Goal: Find specific page/section: Find specific page/section

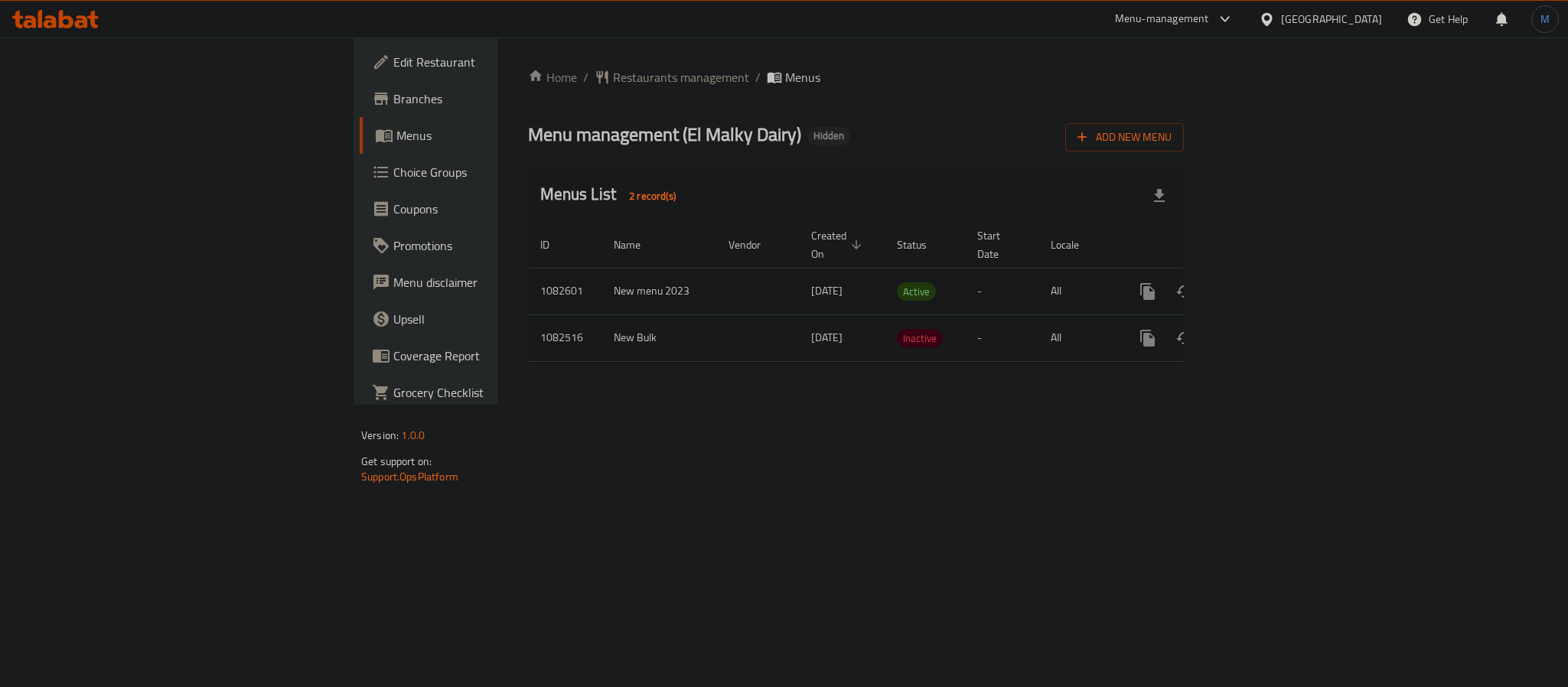
click at [1277, 273] on div "enhanced table" at bounding box center [1202, 291] width 147 height 36
click at [1268, 282] on icon "enhanced table" at bounding box center [1257, 291] width 18 height 18
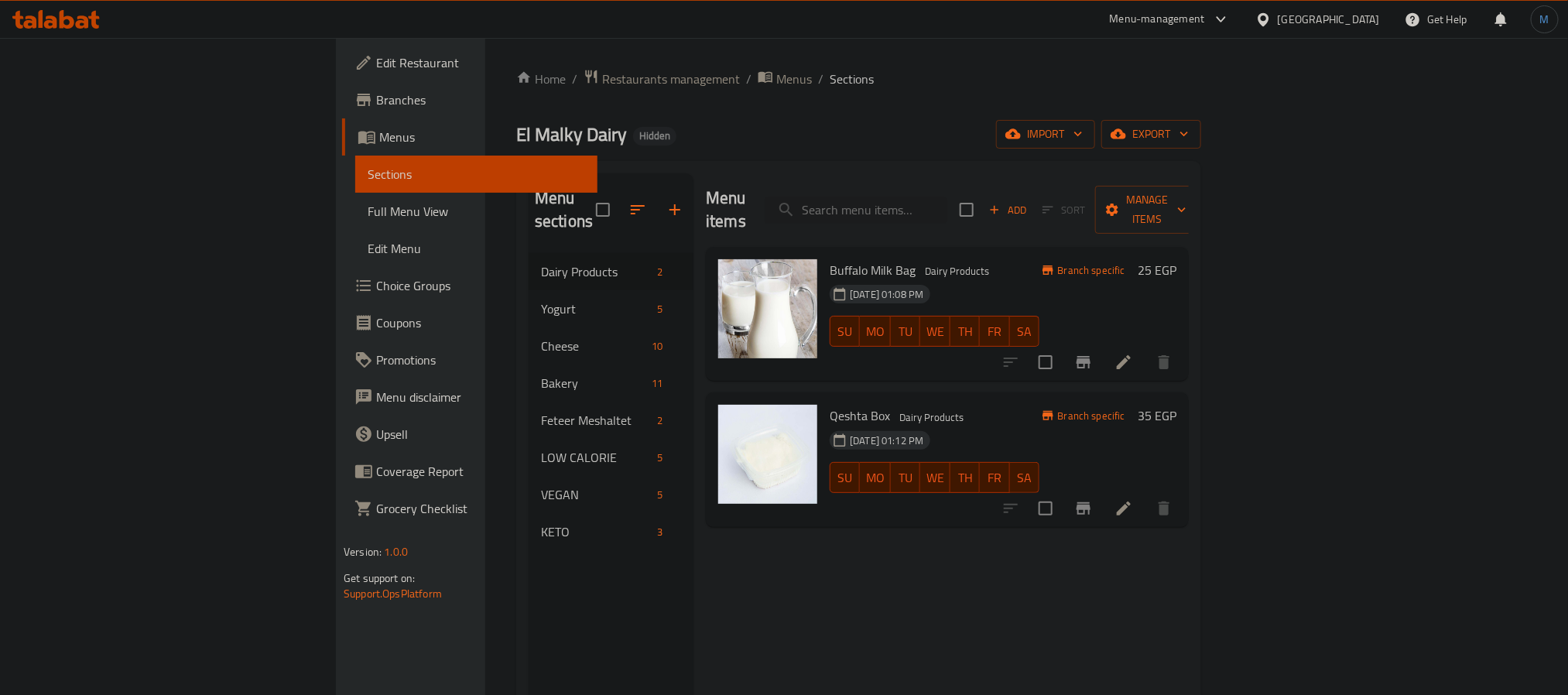
click at [355, 224] on link "Full Menu View" at bounding box center [476, 211] width 242 height 37
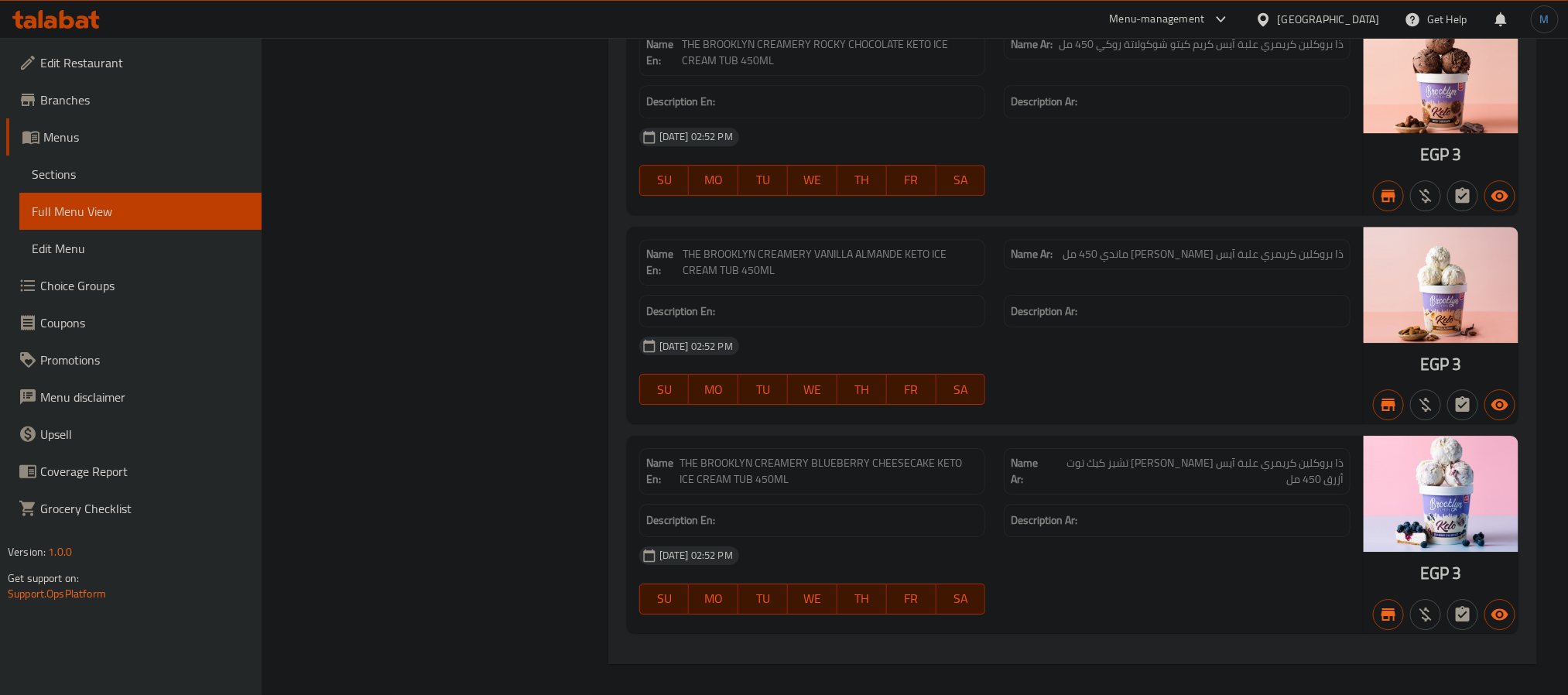
scroll to position [8798, 0]
click at [125, 166] on span "Sections" at bounding box center [140, 174] width 217 height 18
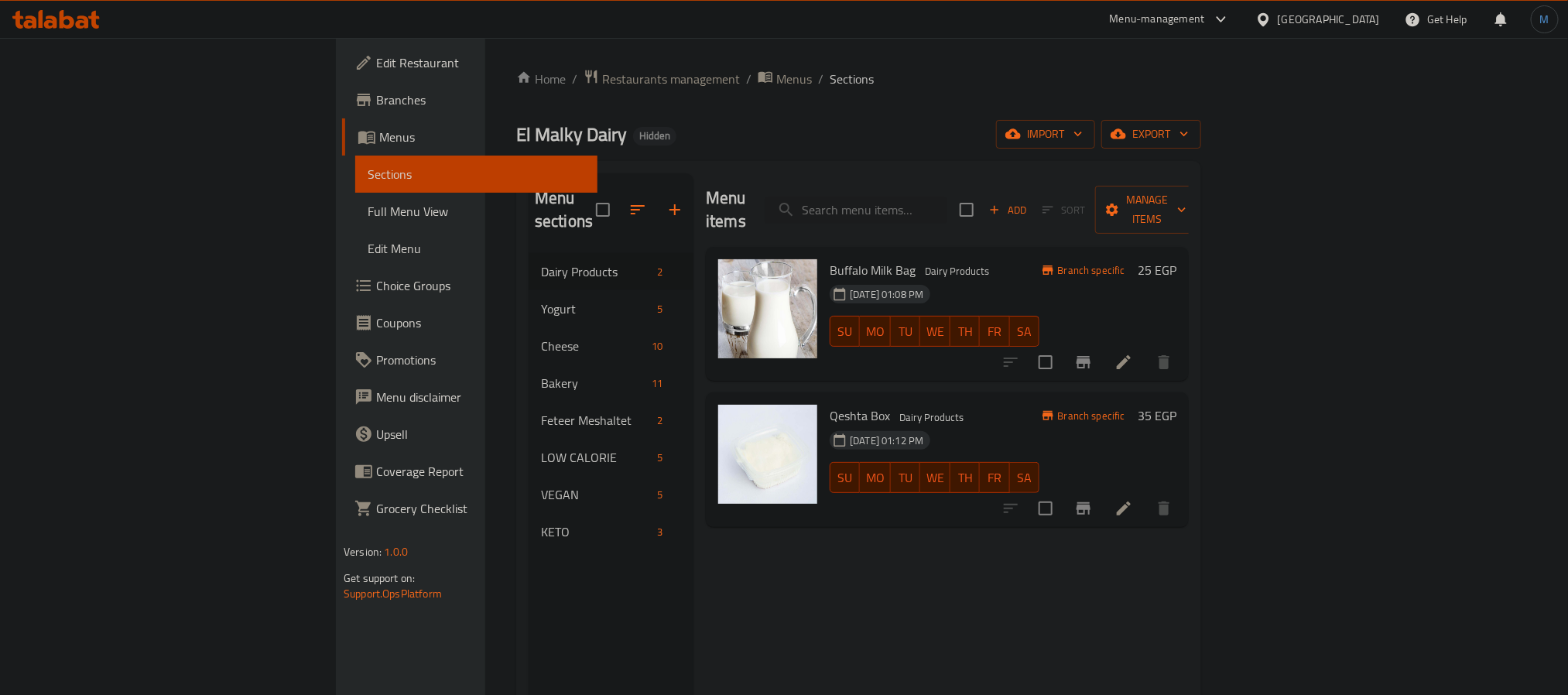
click at [64, 27] on icon at bounding box center [67, 19] width 15 height 18
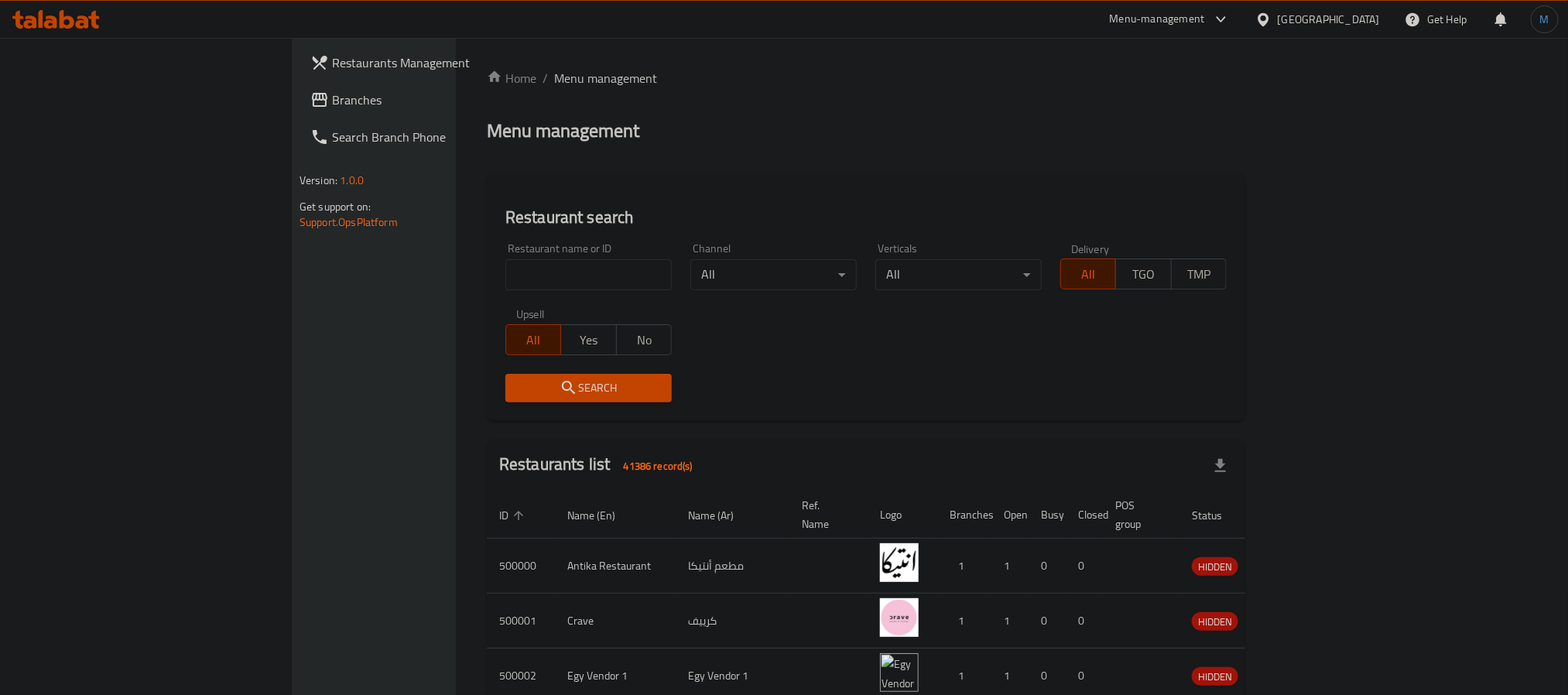
click at [332, 56] on span "Restaurants Management" at bounding box center [436, 63] width 209 height 18
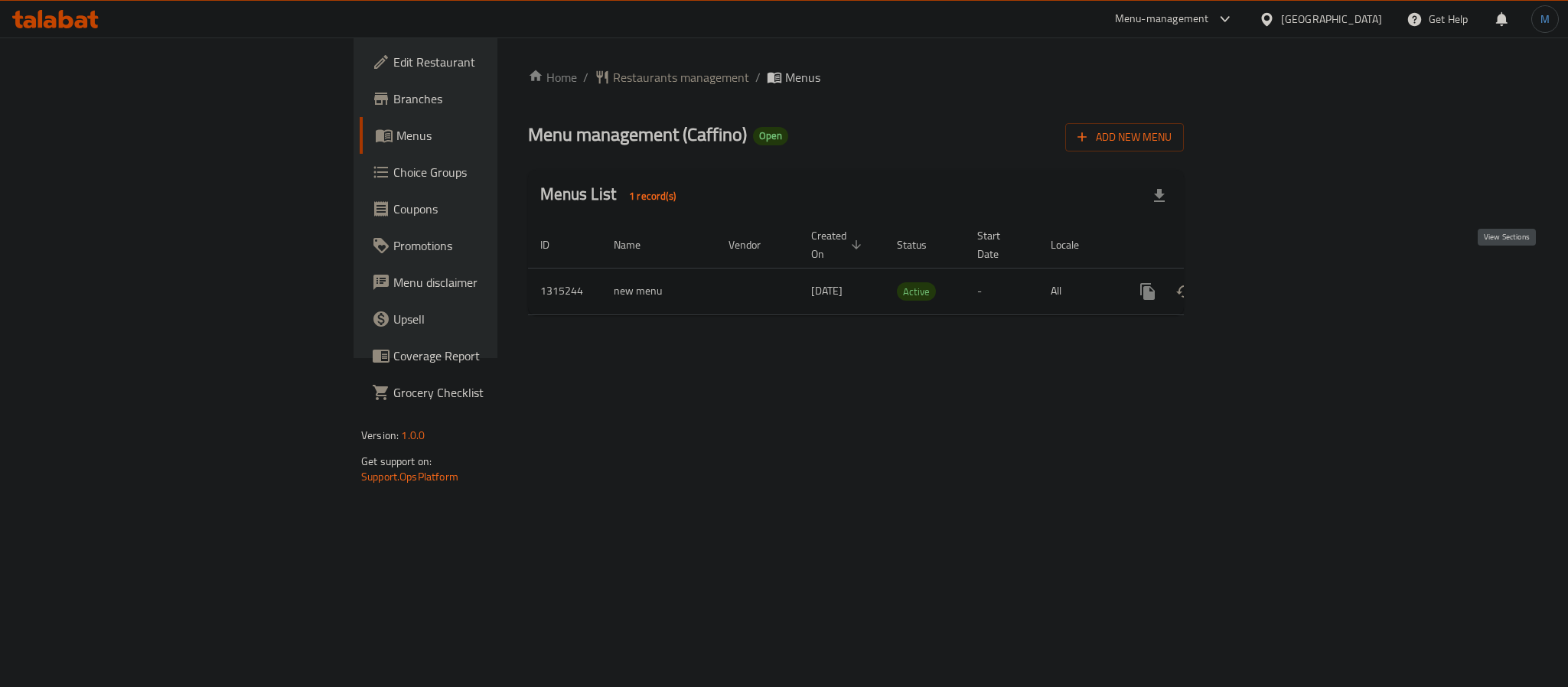
click at [1268, 282] on icon "enhanced table" at bounding box center [1257, 291] width 18 height 18
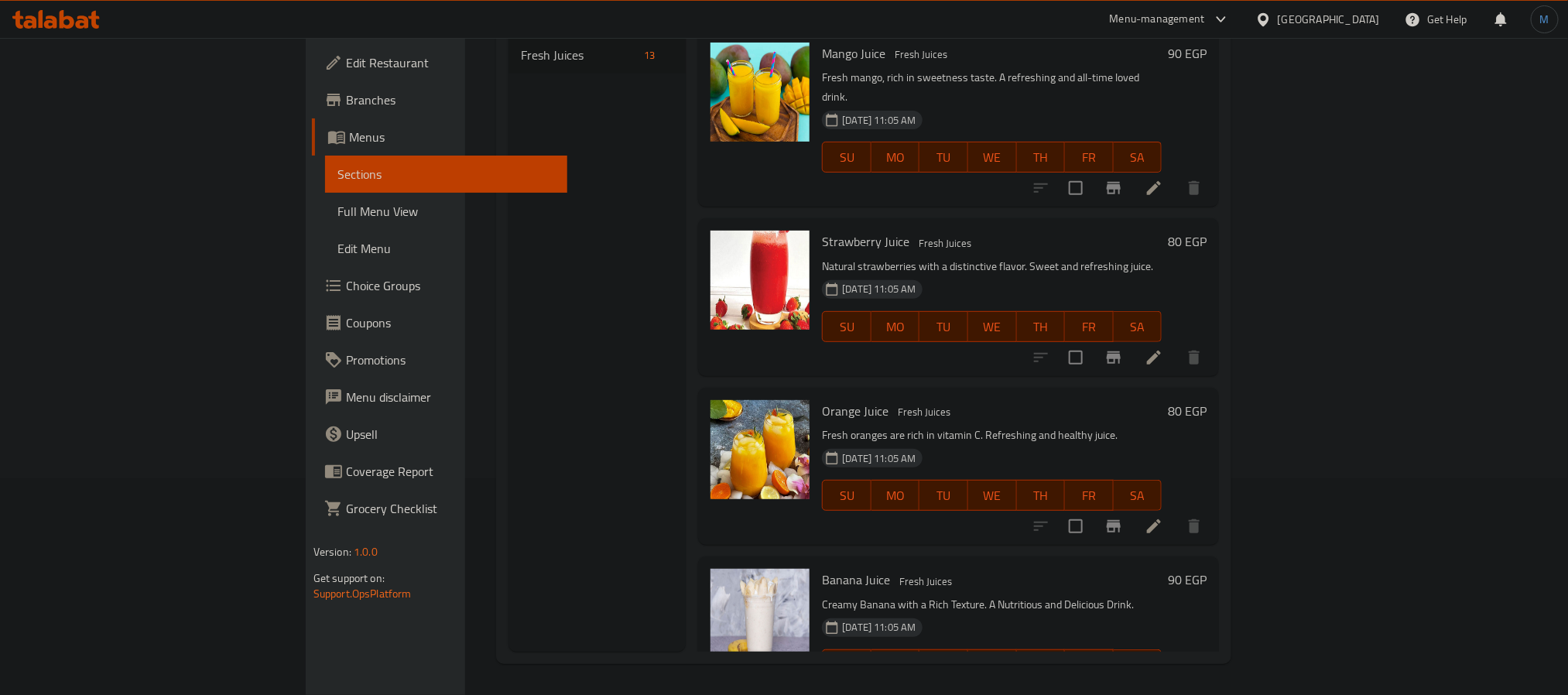
scroll to position [100, 0]
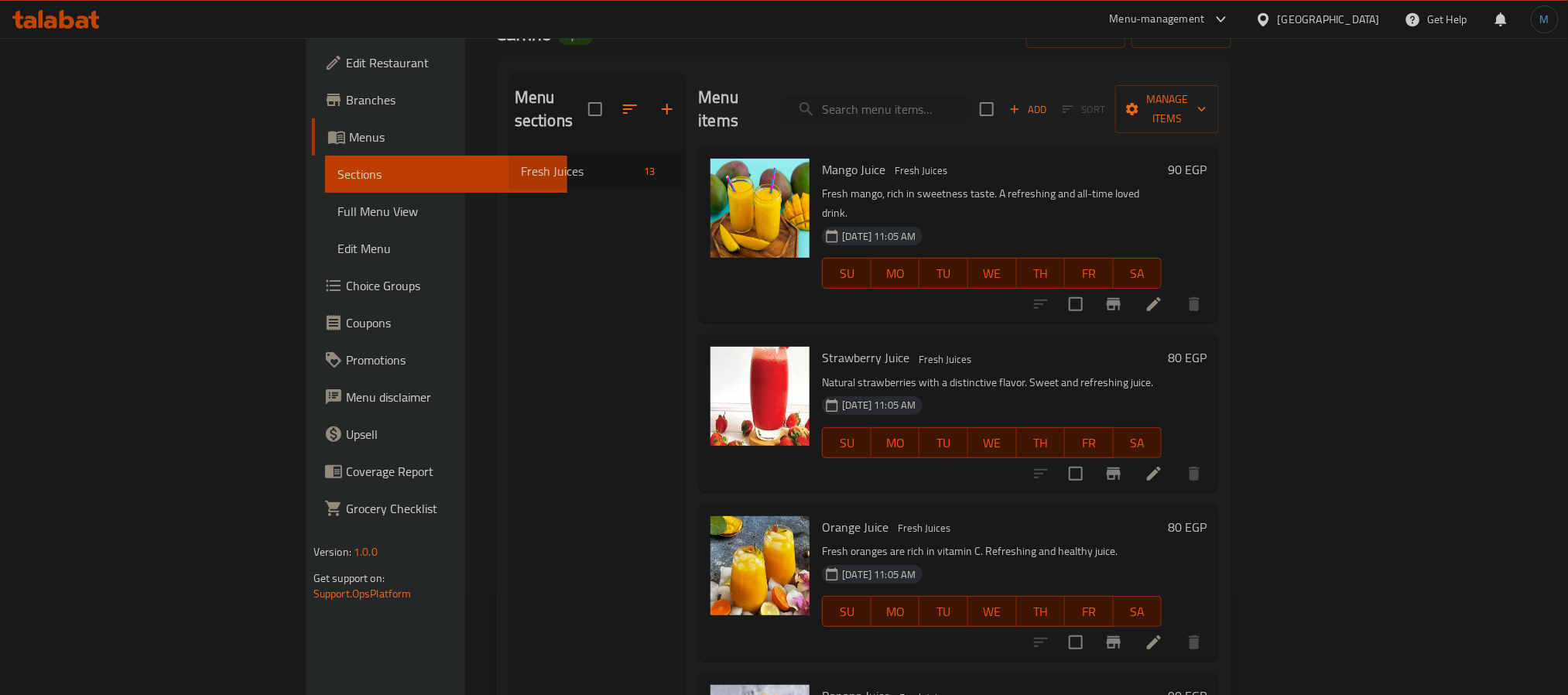
click at [99, 17] on icon at bounding box center [55, 19] width 87 height 18
